Goal: Task Accomplishment & Management: Manage account settings

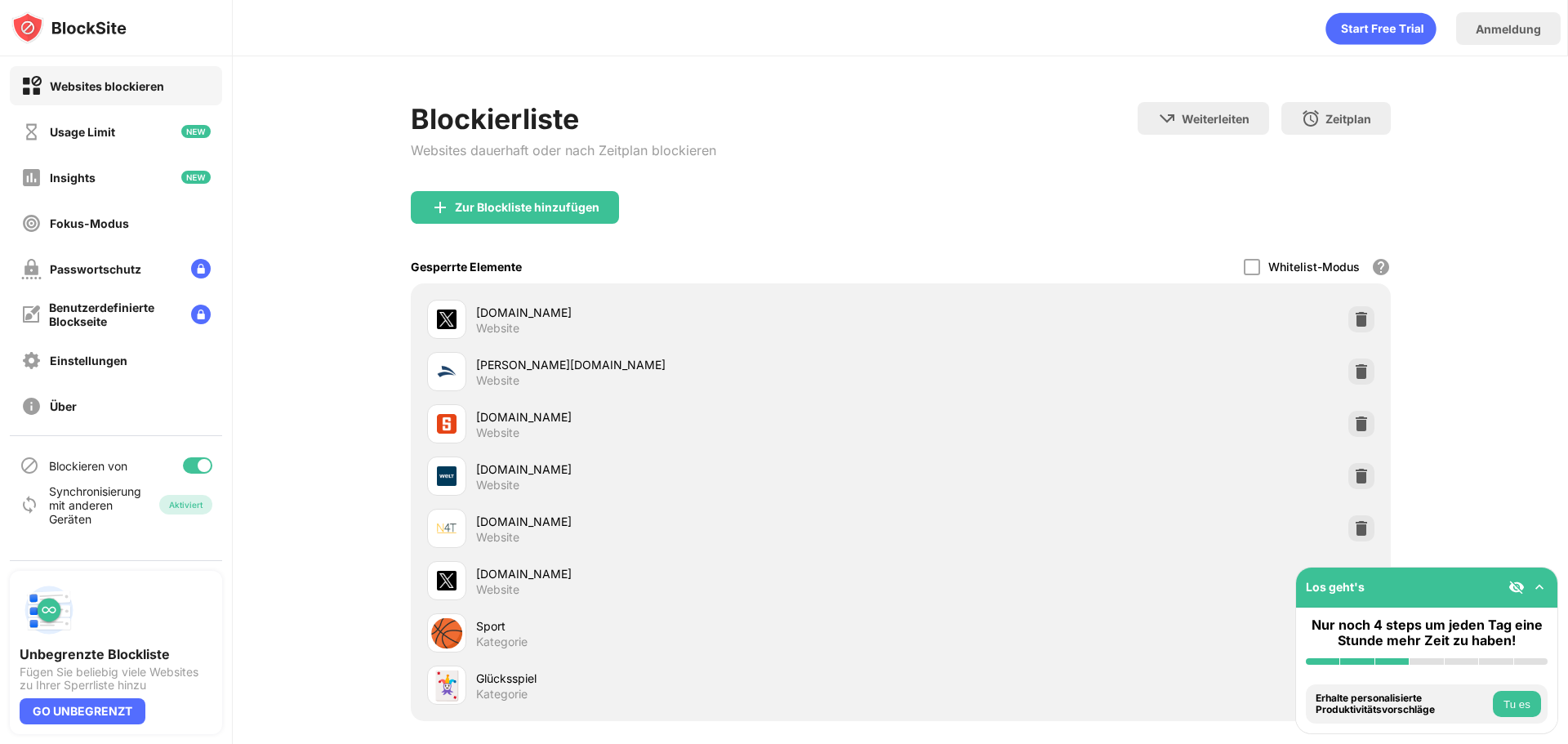
click at [185, 471] on div "Blockieren von" at bounding box center [115, 465] width 212 height 39
click at [185, 471] on div at bounding box center [197, 465] width 29 height 16
